Goal: Find specific fact: Find specific fact

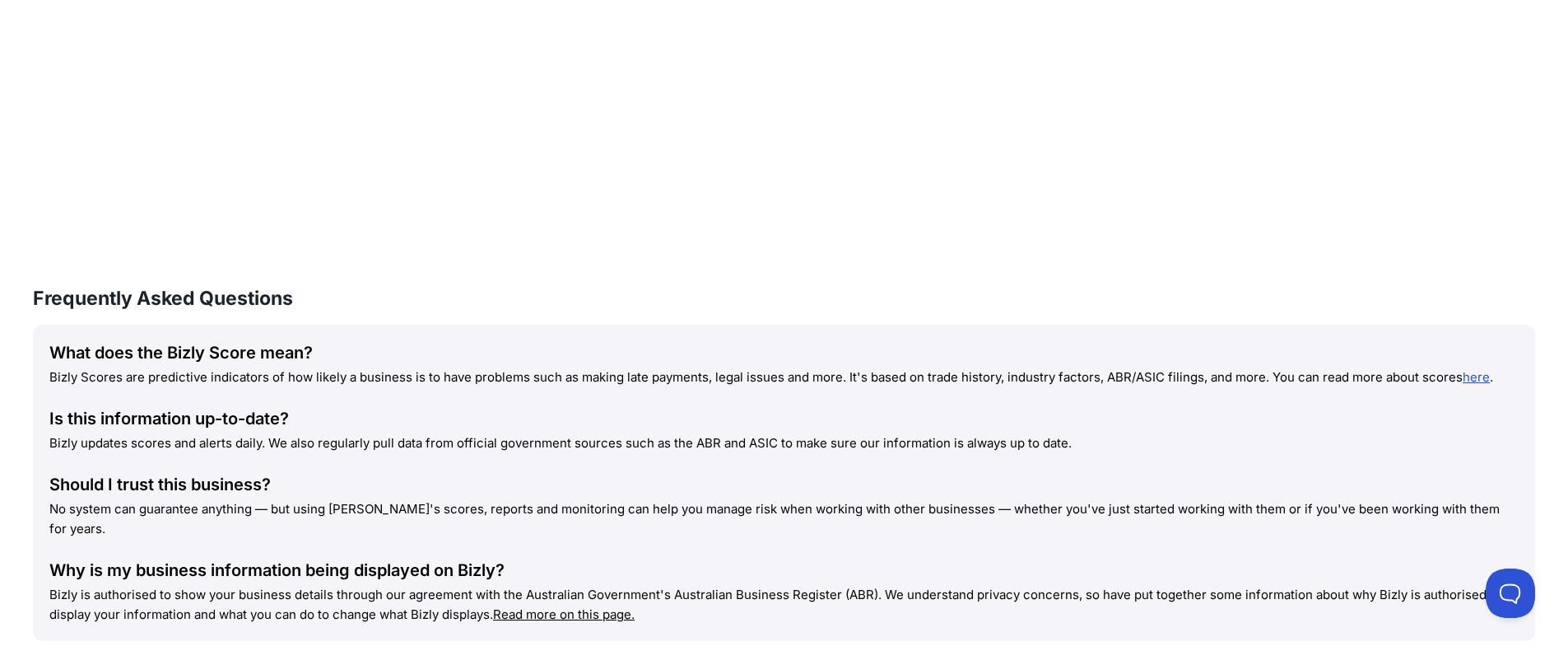
scroll to position [1628, 0]
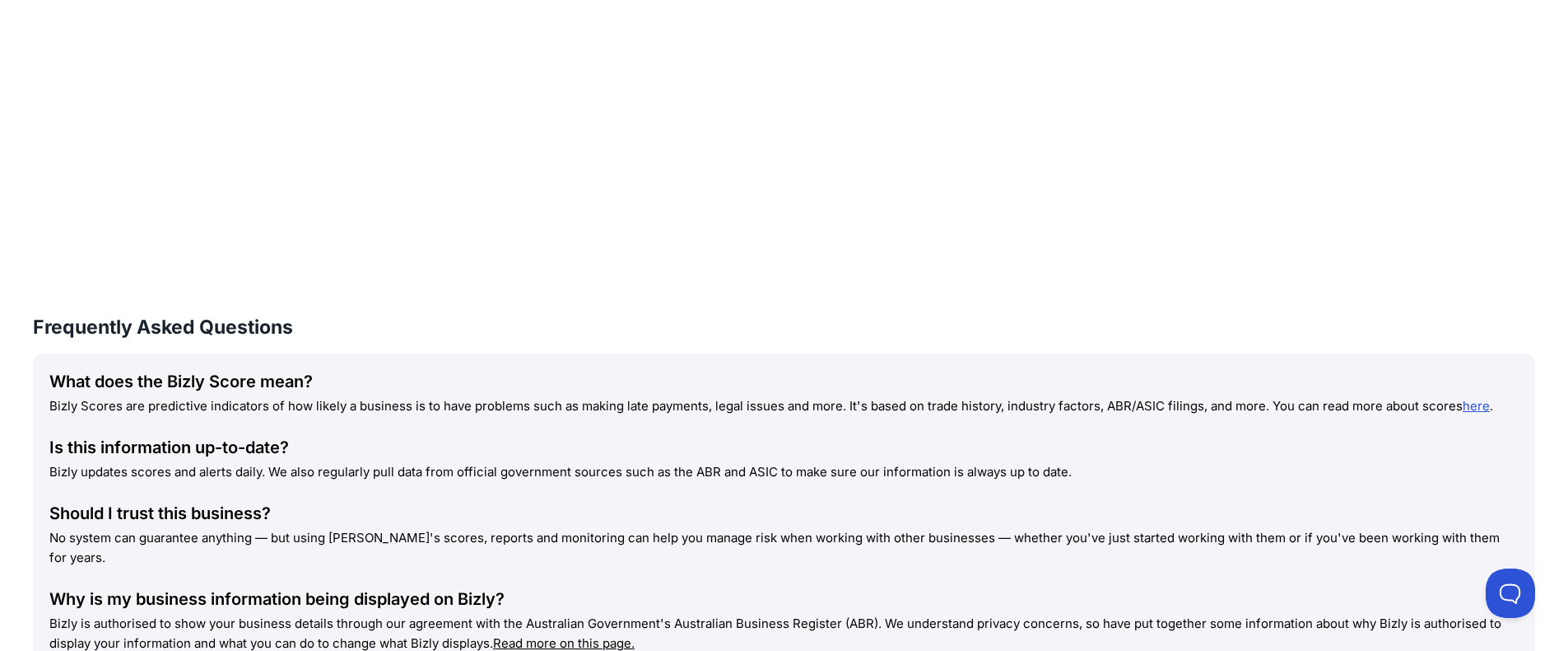
click at [467, 450] on div "Is this information up-to-date?" at bounding box center [784, 447] width 1469 height 23
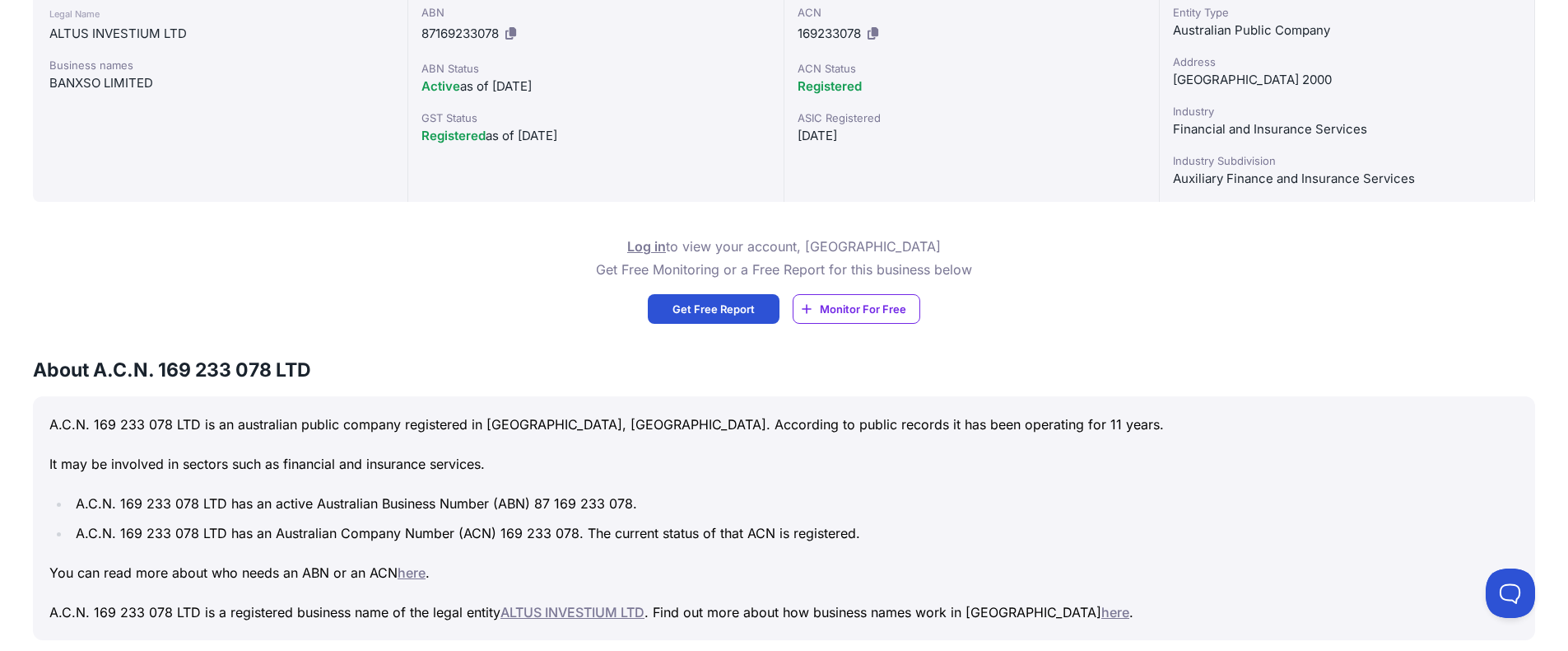
scroll to position [254, 0]
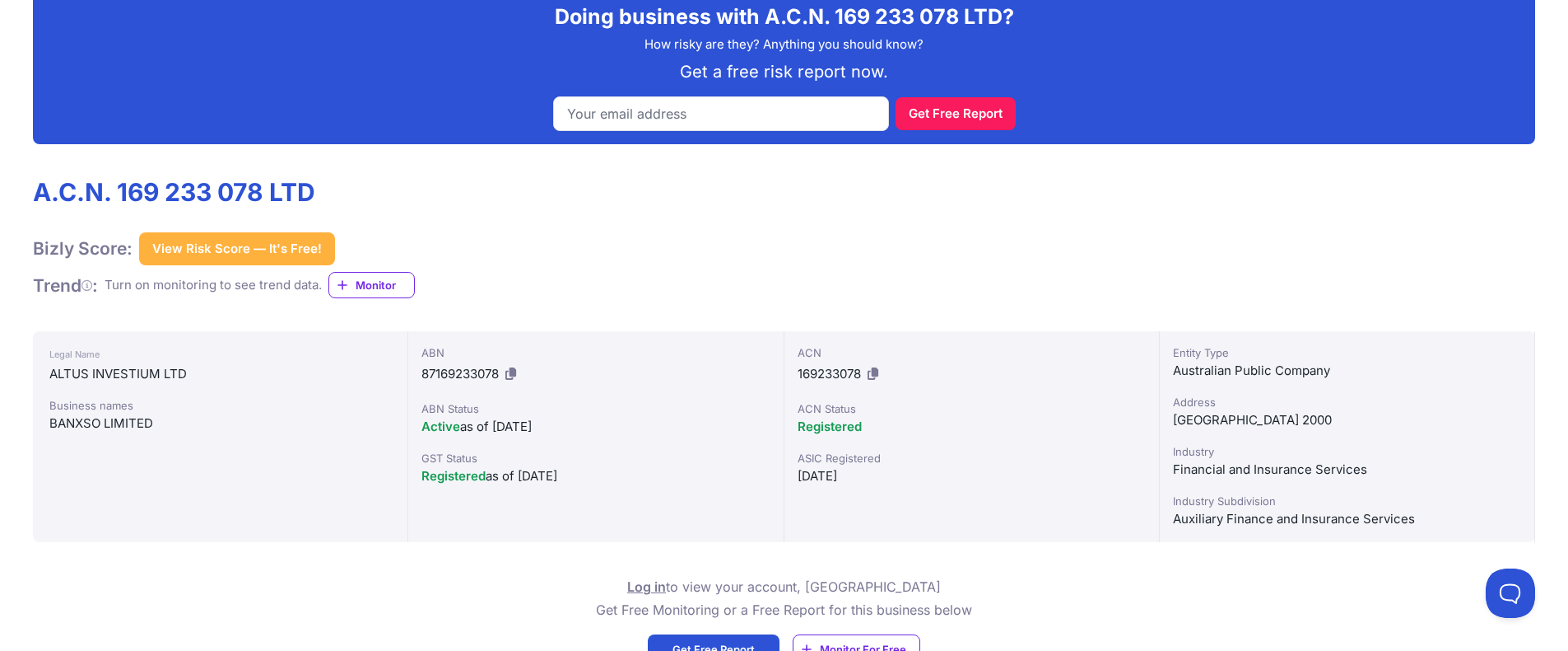
click at [94, 423] on div "BANXSO LIMITED" at bounding box center [220, 422] width 341 height 20
drag, startPoint x: 123, startPoint y: 194, endPoint x: 302, endPoint y: 189, distance: 179.1
click at [356, 194] on h1 "A.C.N. 169 233 078 LTD" at bounding box center [224, 191] width 382 height 30
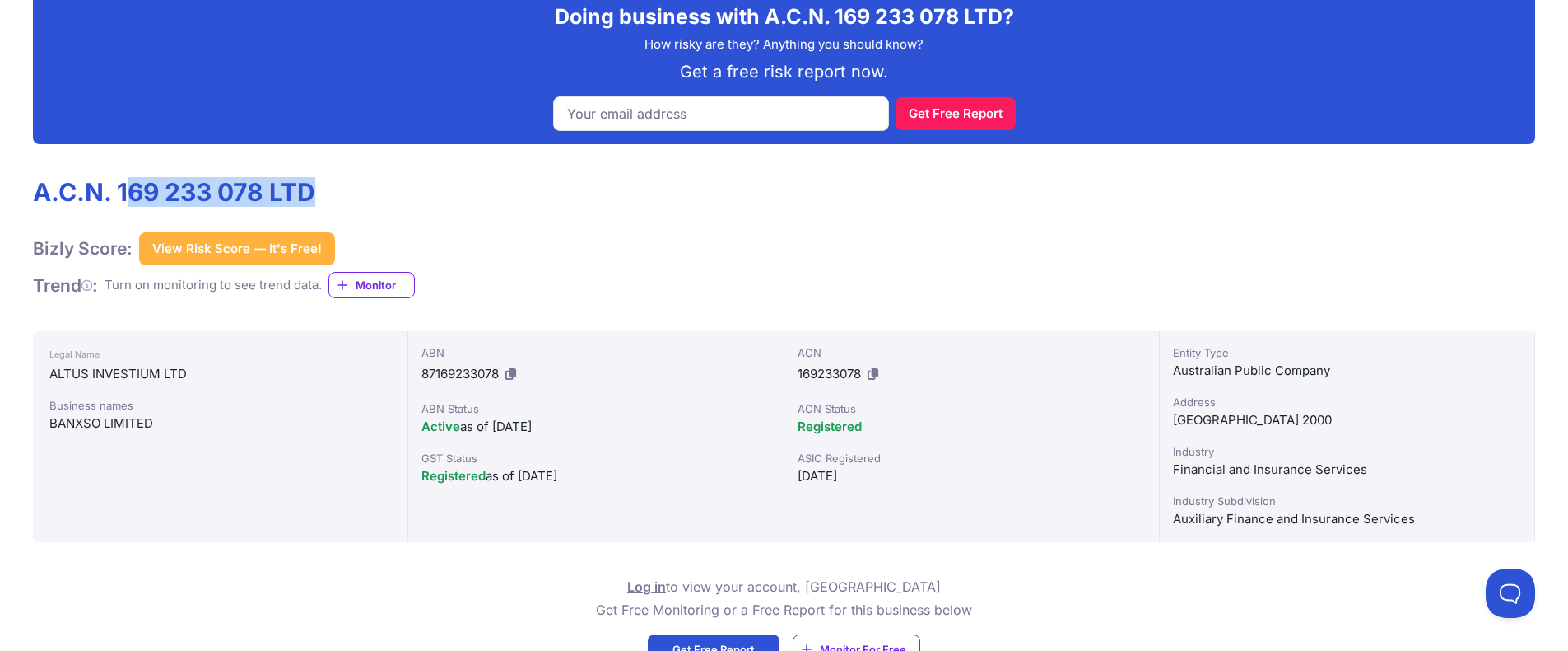
click at [259, 177] on h1 "A.C.N. 169 233 078 LTD" at bounding box center [224, 191] width 382 height 30
drag, startPoint x: 263, startPoint y: 183, endPoint x: 121, endPoint y: 184, distance: 142.0
click at [121, 184] on h1 "A.C.N. 169 233 078 LTD" at bounding box center [224, 191] width 382 height 30
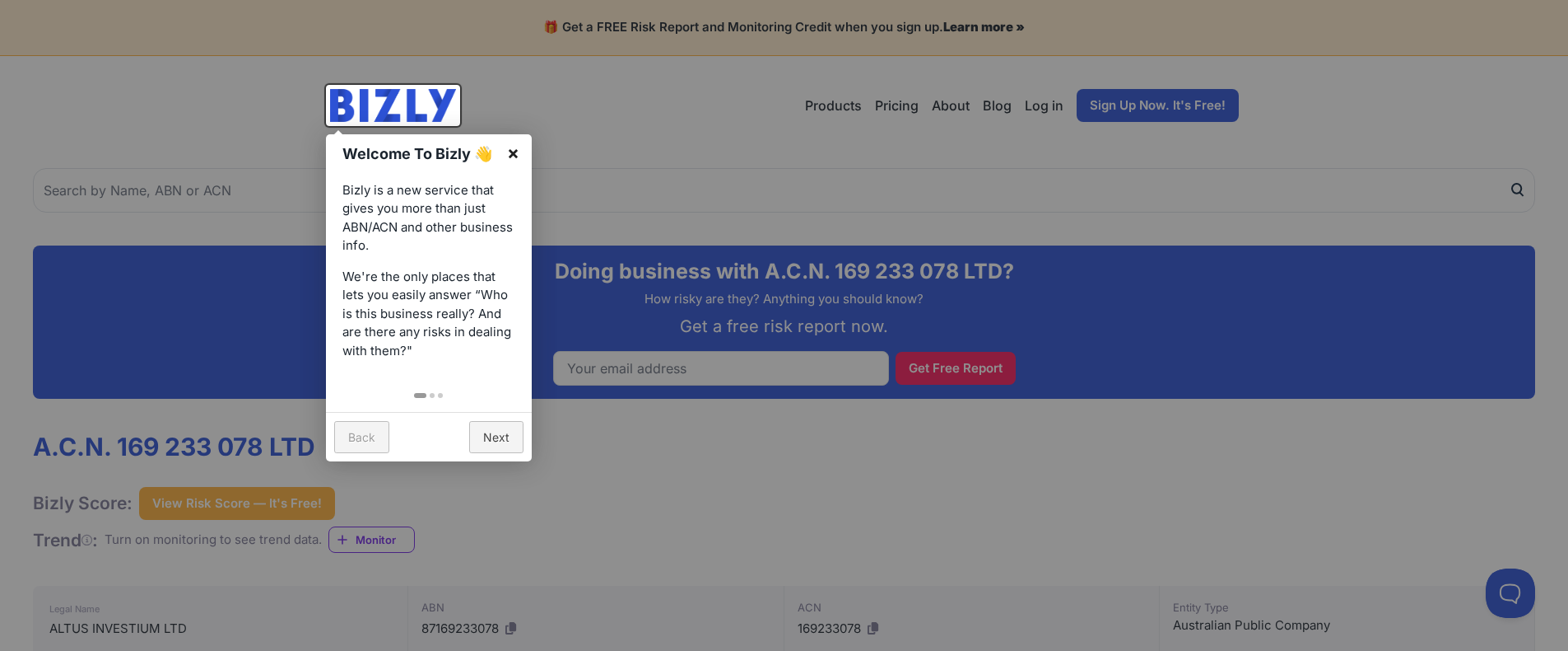
click at [516, 146] on link "×" at bounding box center [513, 153] width 37 height 37
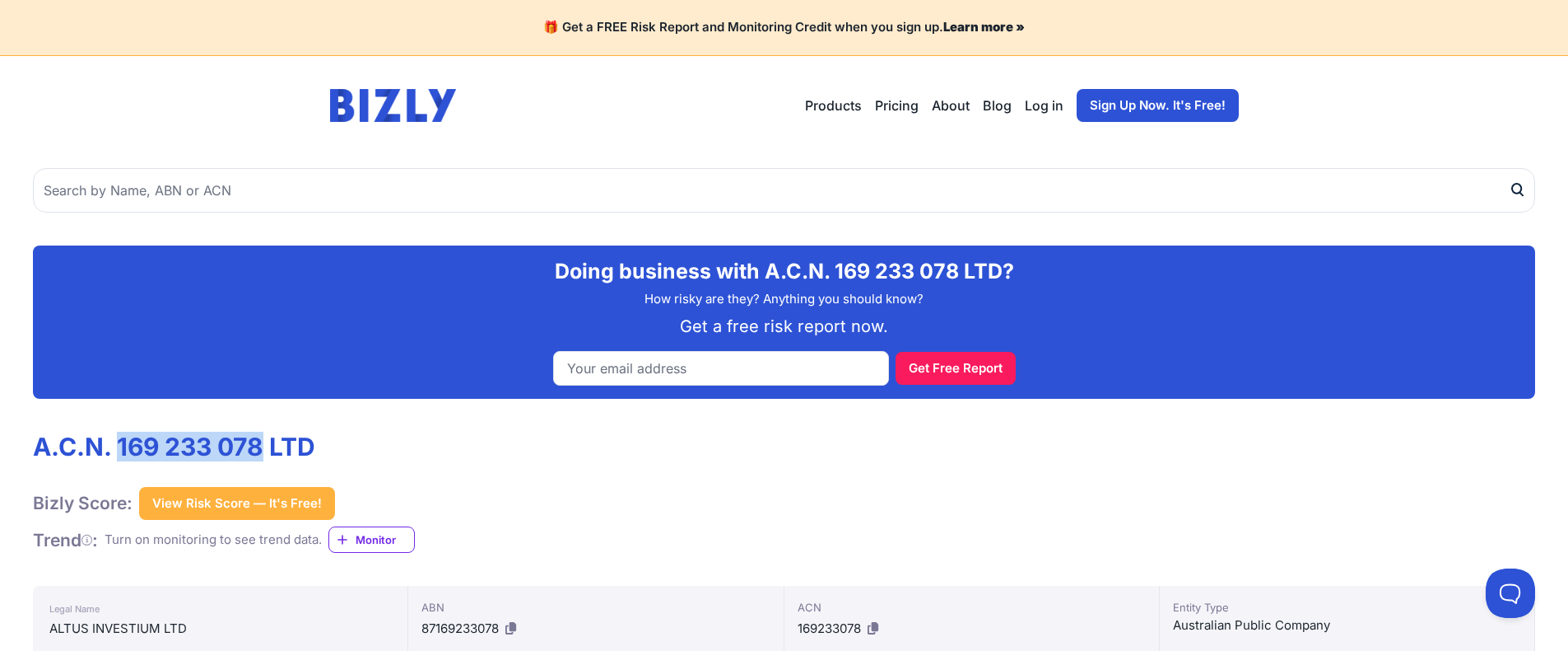
drag, startPoint x: 120, startPoint y: 450, endPoint x: 262, endPoint y: 446, distance: 142.1
click at [262, 446] on h1 "A.C.N. 169 233 078 LTD" at bounding box center [224, 446] width 382 height 30
copy h1 "169 233 078"
